Goal: Task Accomplishment & Management: Manage account settings

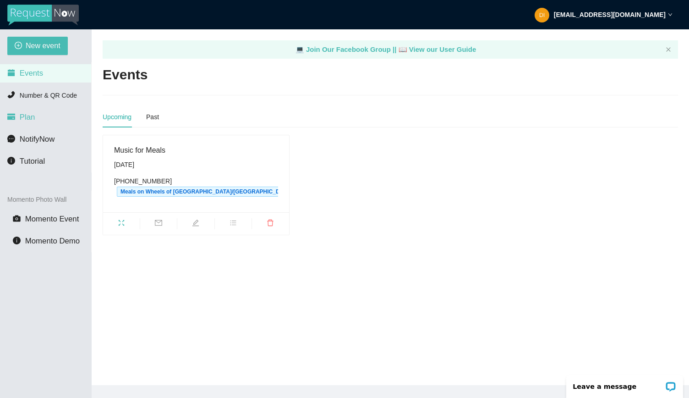
click at [30, 118] on span "Plan" at bounding box center [28, 117] width 16 height 9
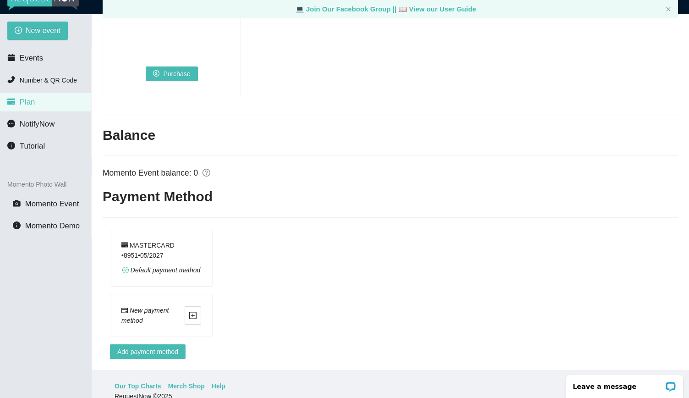
scroll to position [29, 0]
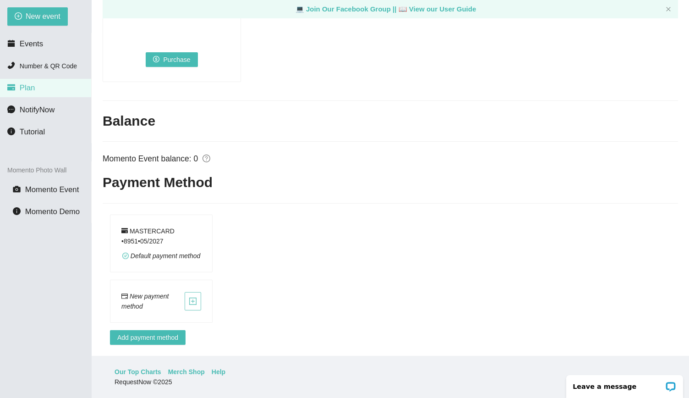
click at [194, 297] on icon "plus-square" at bounding box center [193, 301] width 8 height 8
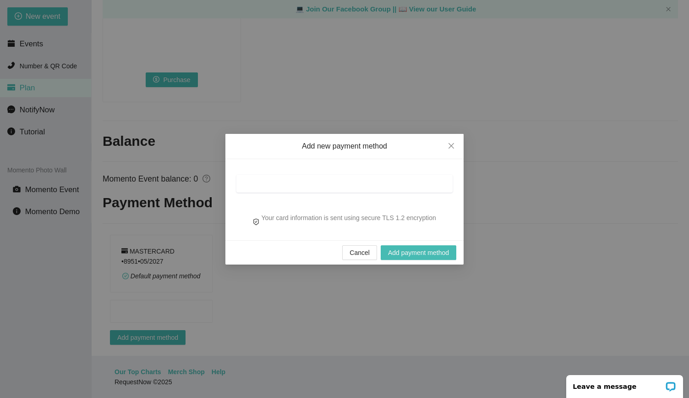
scroll to position [602, 0]
click at [450, 147] on icon "close" at bounding box center [450, 144] width 5 height 5
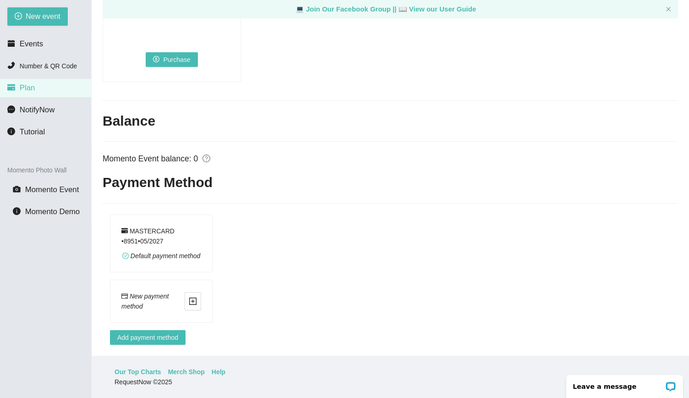
click at [162, 234] on div "MASTERCARD • 8951 • 0 5 / 2027" at bounding box center [161, 236] width 80 height 20
click at [146, 226] on div "MASTERCARD • 8951 • 0 5 / 2027" at bounding box center [161, 236] width 80 height 20
click at [133, 332] on span "Add payment method" at bounding box center [147, 337] width 61 height 10
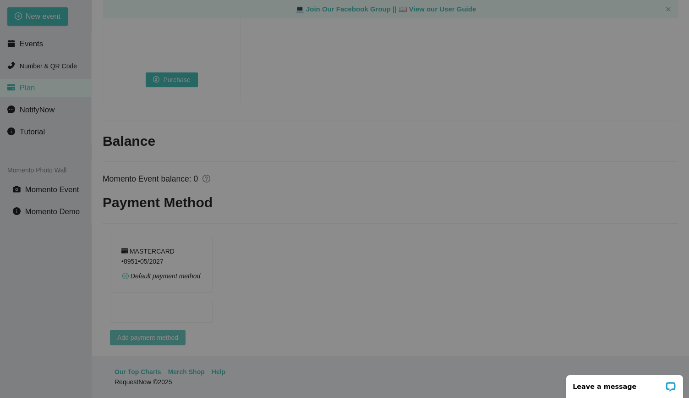
scroll to position [602, 0]
